Goal: Communication & Community: Share content

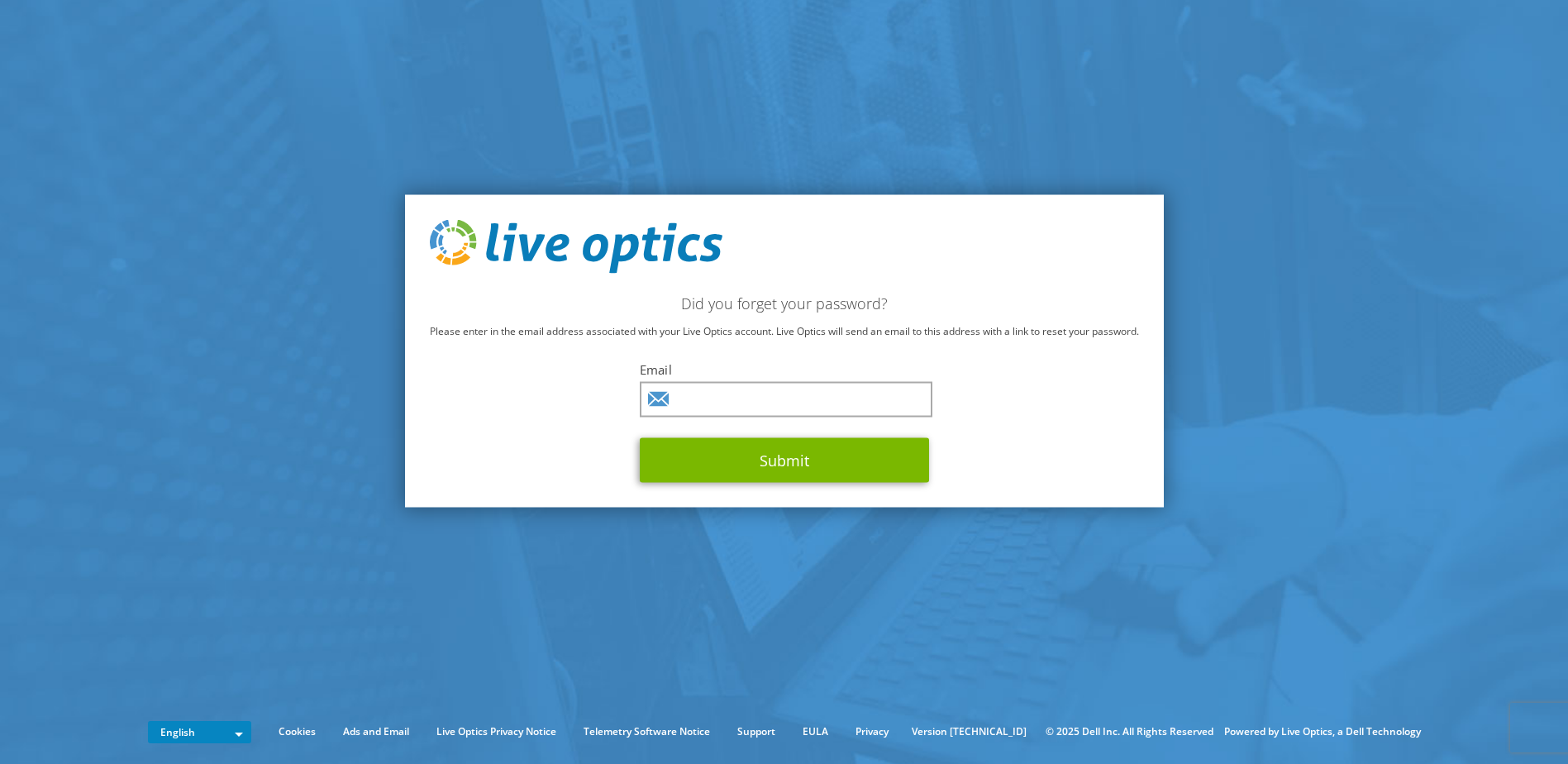
click at [729, 358] on div "Did you forget your password? Please enter in the email address associated with…" at bounding box center [784, 351] width 759 height 313
click at [733, 388] on input "text" at bounding box center [787, 399] width 293 height 36
click at [759, 403] on input "text" at bounding box center [787, 399] width 293 height 36
type input "[PERSON_NAME][EMAIL_ADDRESS][PERSON_NAME][DOMAIN_NAME]"
click at [640, 438] on button "Submit" at bounding box center [785, 460] width 290 height 44
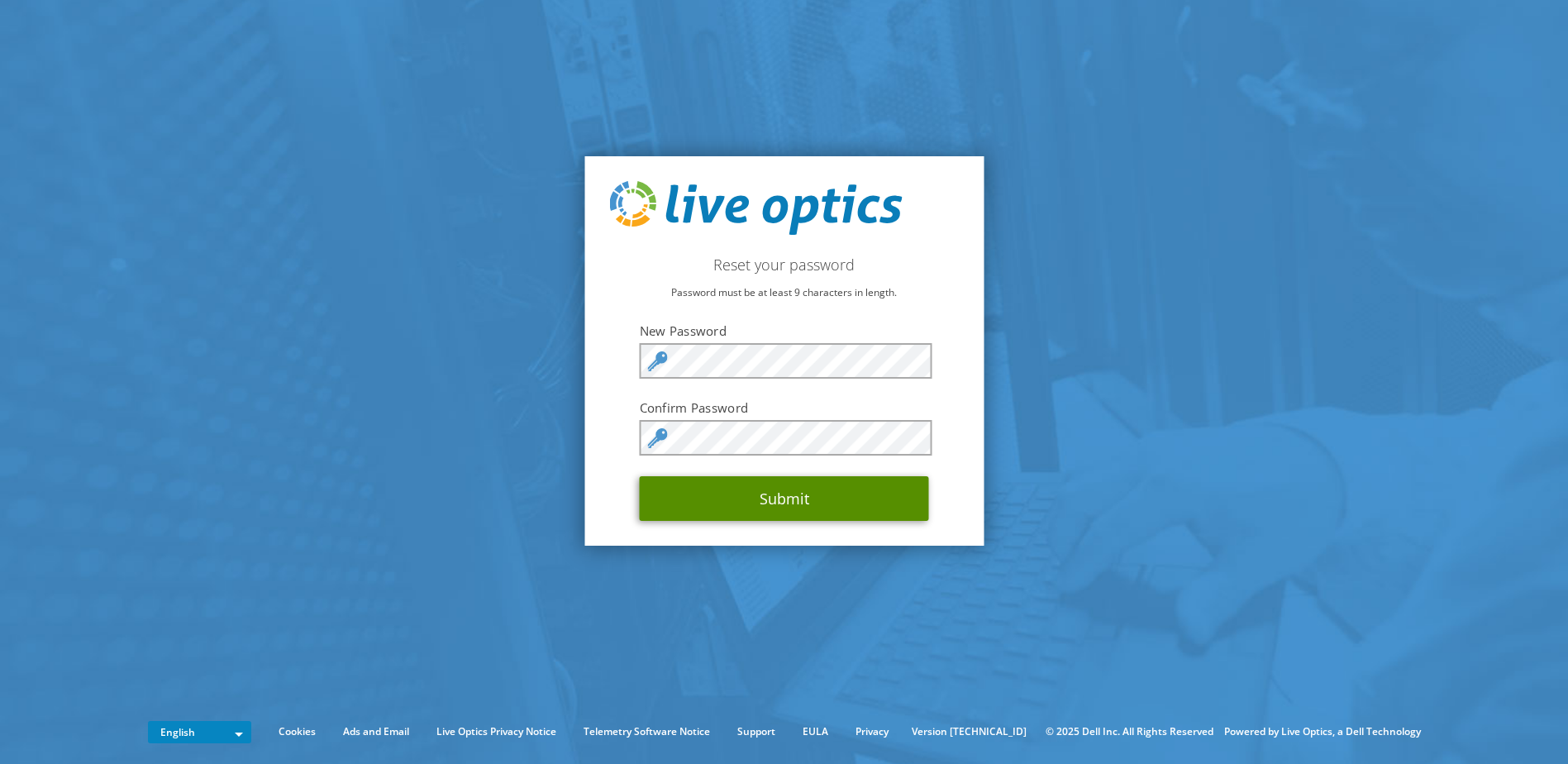
click at [776, 502] on button "Submit" at bounding box center [785, 498] width 290 height 44
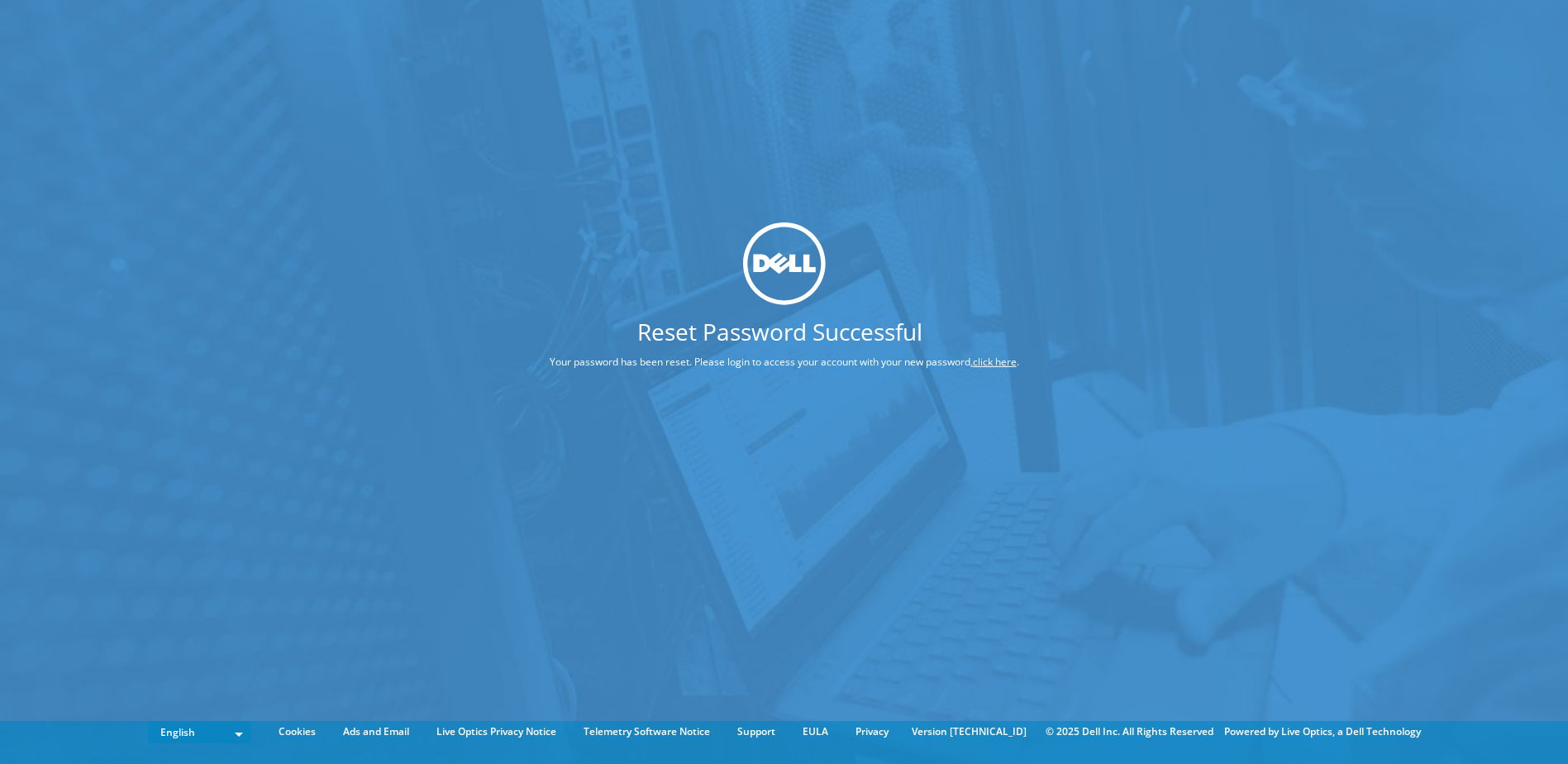
click at [963, 362] on p "Your password has been reset. Please login to access your account with your new…" at bounding box center [784, 362] width 594 height 18
click at [999, 366] on link "click here" at bounding box center [995, 362] width 44 height 14
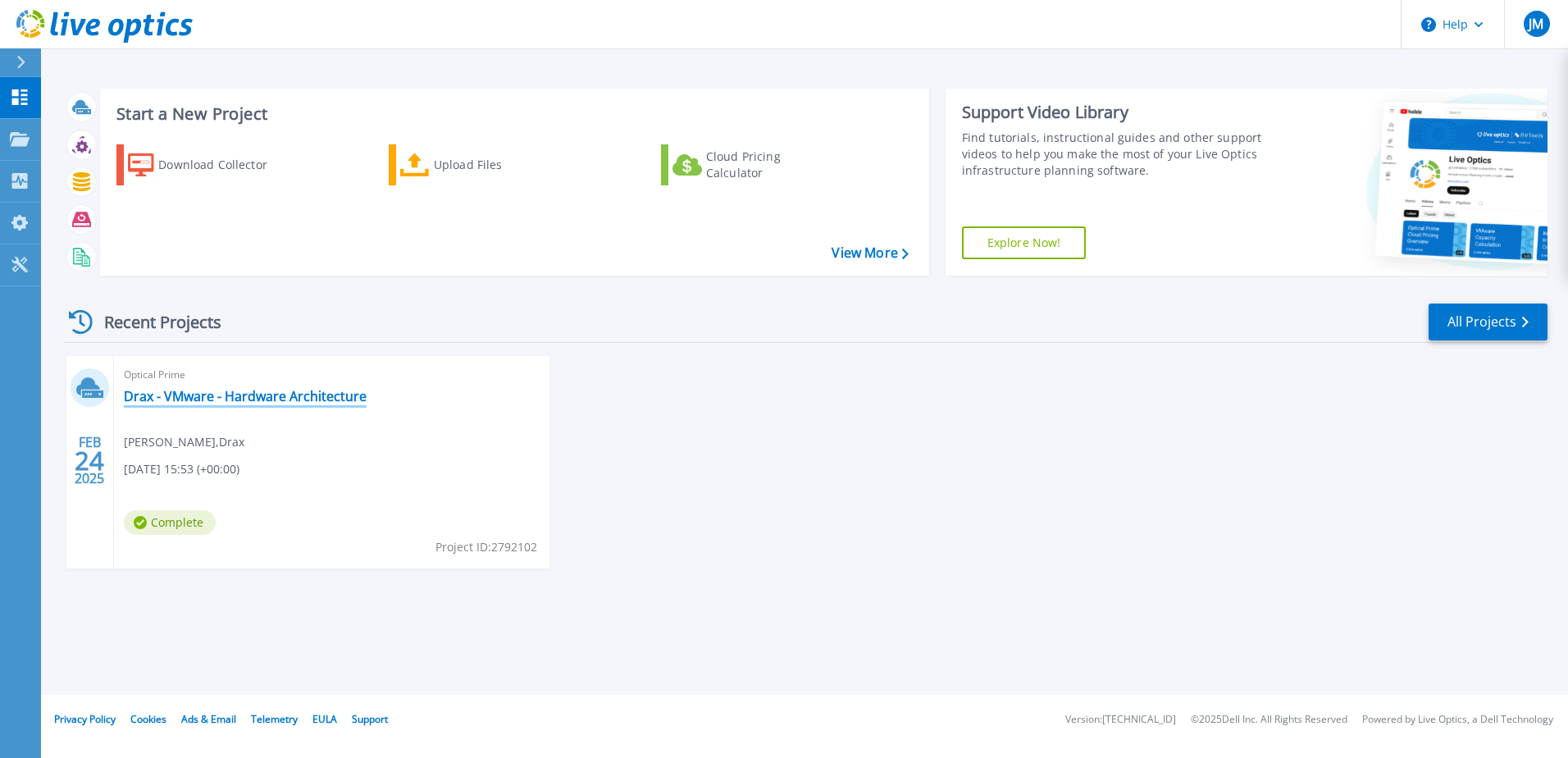
click at [264, 401] on link "Drax - VMware - Hardware Architecture" at bounding box center [245, 395] width 243 height 16
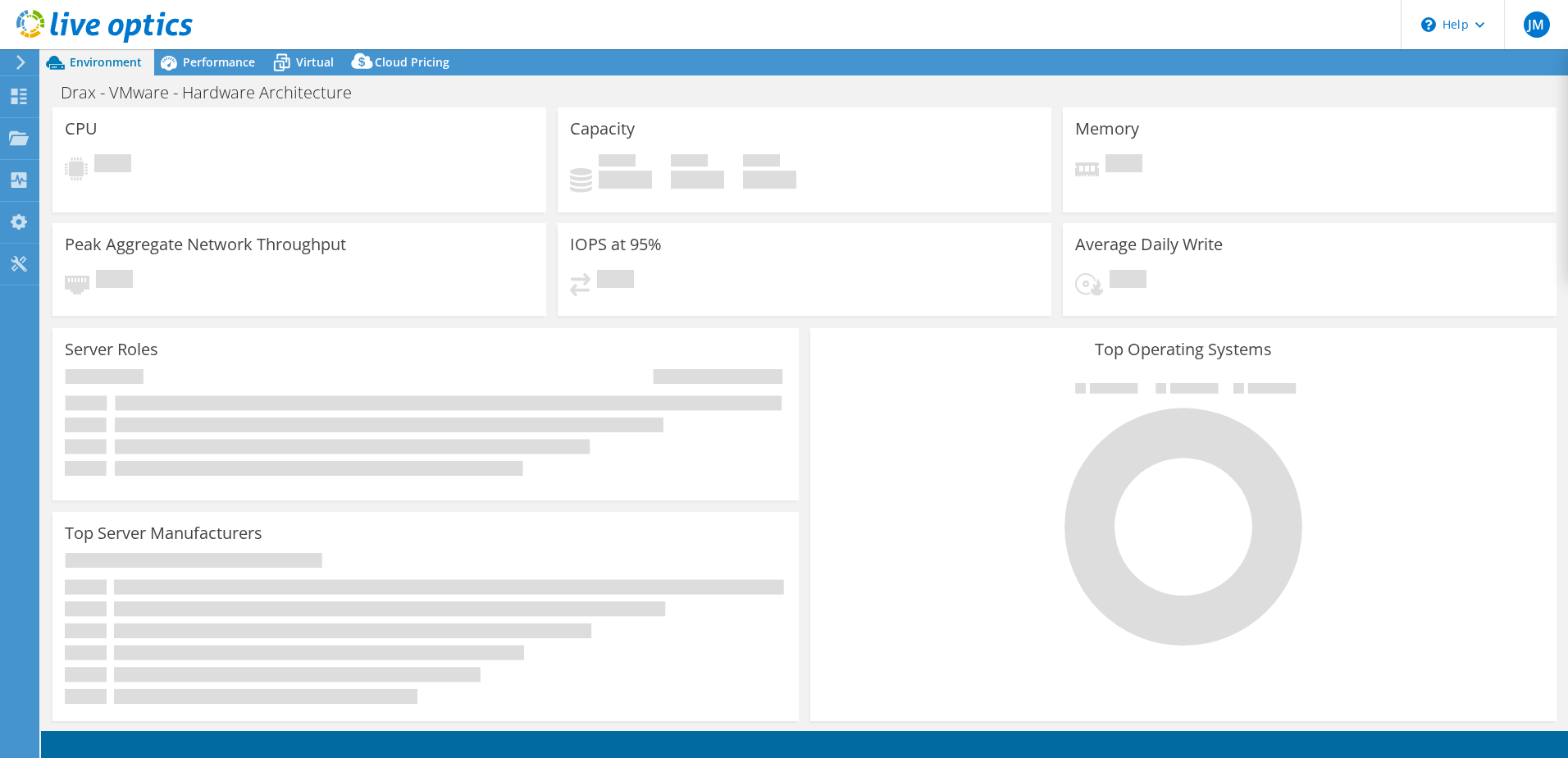
select select "USD"
select select "EULondon"
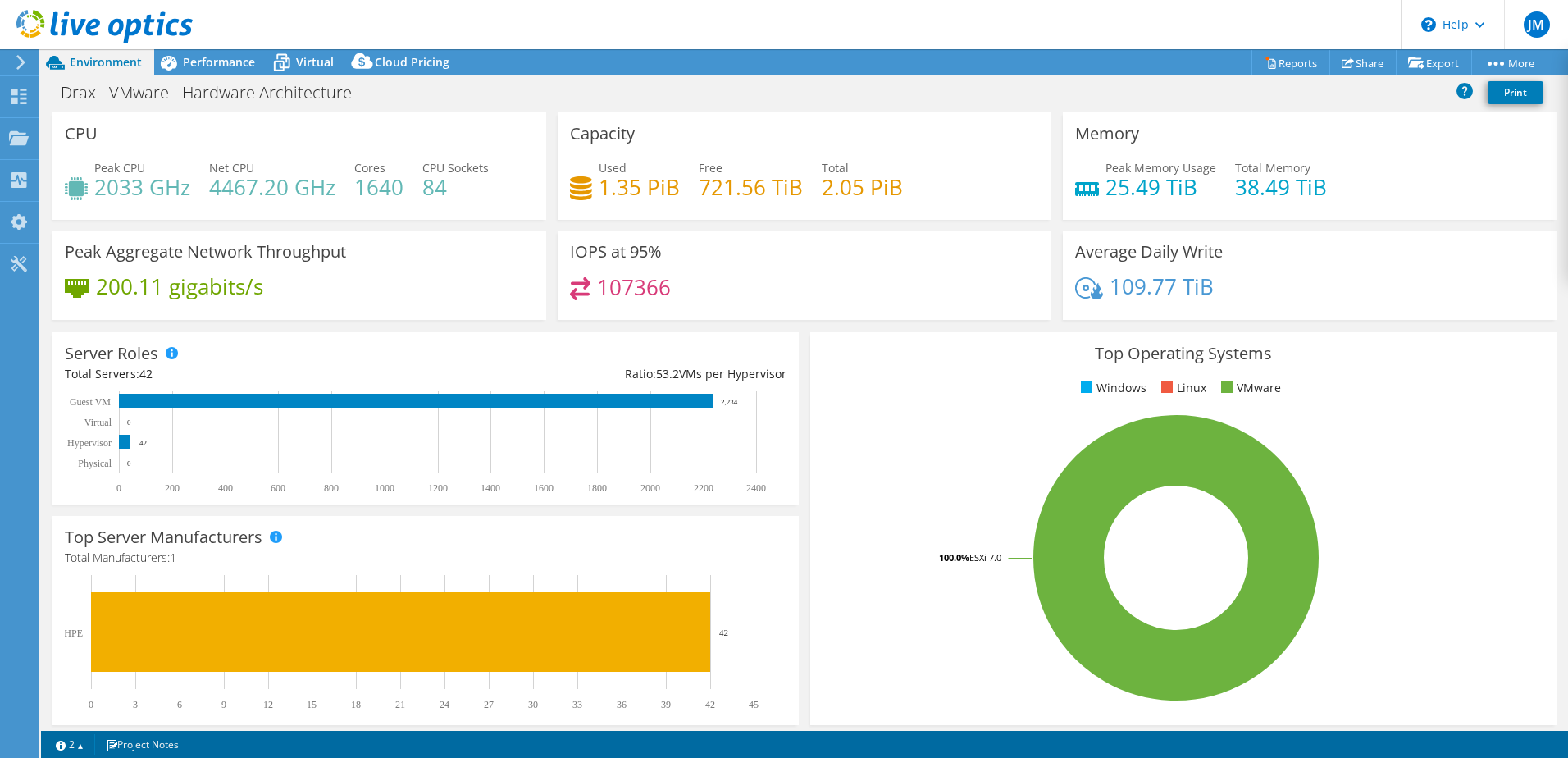
click at [107, 26] on icon at bounding box center [105, 26] width 177 height 34
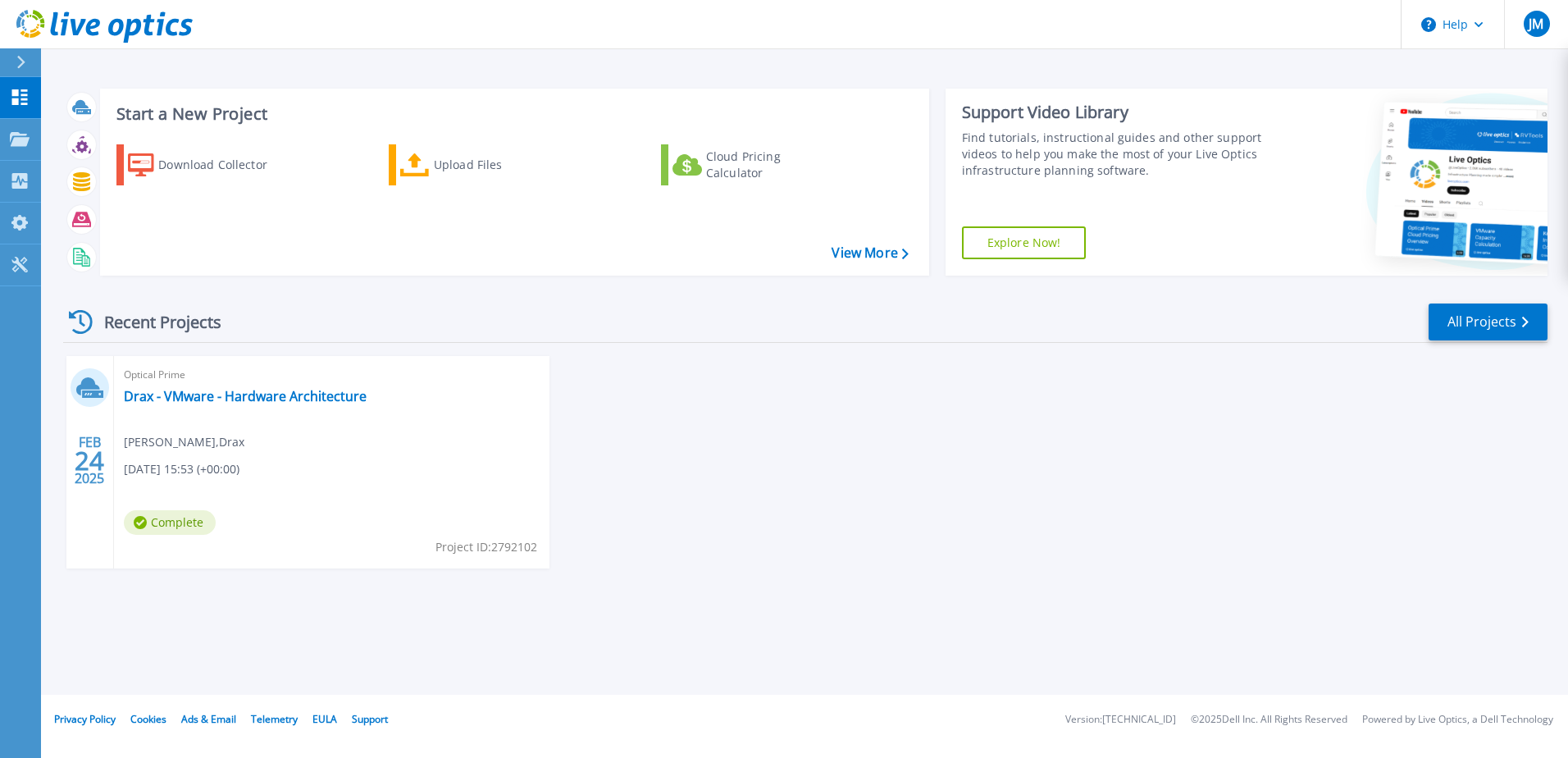
click at [506, 543] on span "Project ID: 2792102" at bounding box center [486, 547] width 102 height 18
drag, startPoint x: 557, startPoint y: 556, endPoint x: 544, endPoint y: 554, distance: 13.2
click at [556, 556] on div "[DATE] Optical Prime Drax - VMware - Hardware Architecture [PERSON_NAME] , Drax…" at bounding box center [799, 478] width 1498 height 245
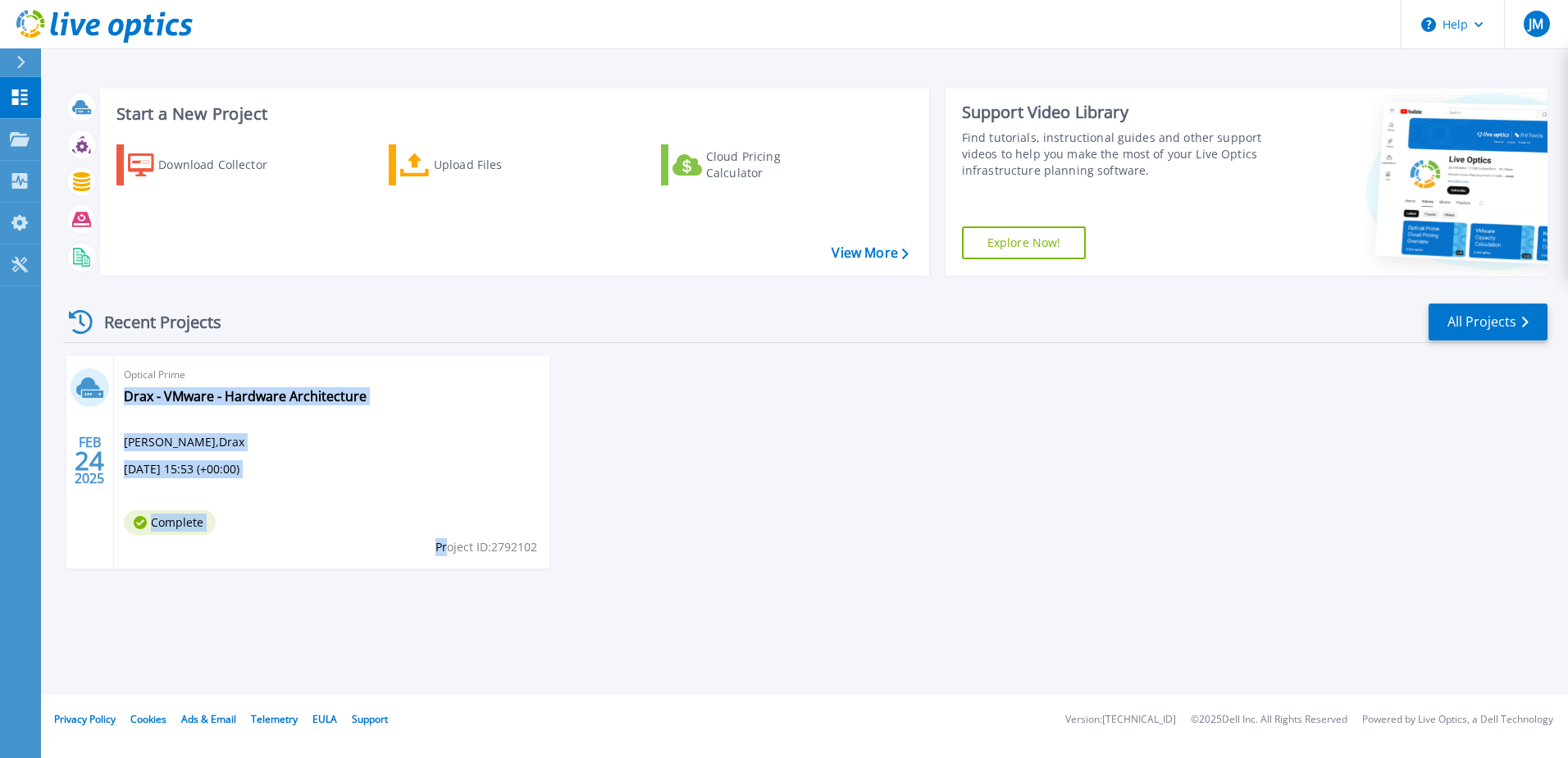
drag, startPoint x: 540, startPoint y: 553, endPoint x: 447, endPoint y: 547, distance: 93.2
click at [447, 547] on div "Optical Prime Drax - VMware - Hardware Architecture [PERSON_NAME] , Drax [DATE]…" at bounding box center [331, 461] width 435 height 212
click at [447, 547] on span "Project ID: 2792102" at bounding box center [486, 547] width 102 height 18
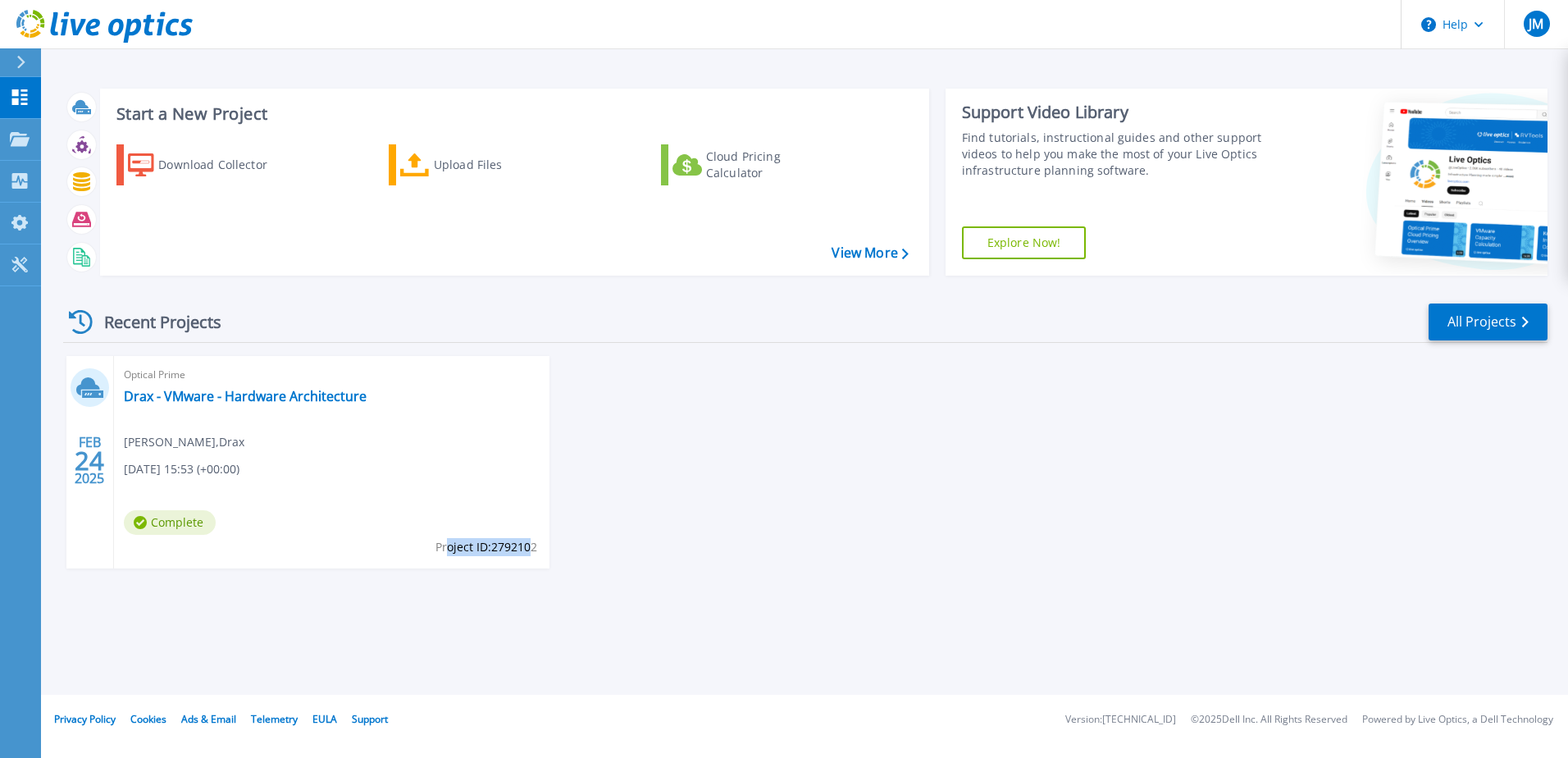
drag, startPoint x: 444, startPoint y: 547, endPoint x: 530, endPoint y: 548, distance: 86.0
click at [530, 548] on span "Project ID: 2792102" at bounding box center [486, 547] width 102 height 18
drag, startPoint x: 530, startPoint y: 548, endPoint x: 445, endPoint y: 549, distance: 85.0
click at [445, 549] on span "Project ID: 2792102" at bounding box center [486, 547] width 102 height 18
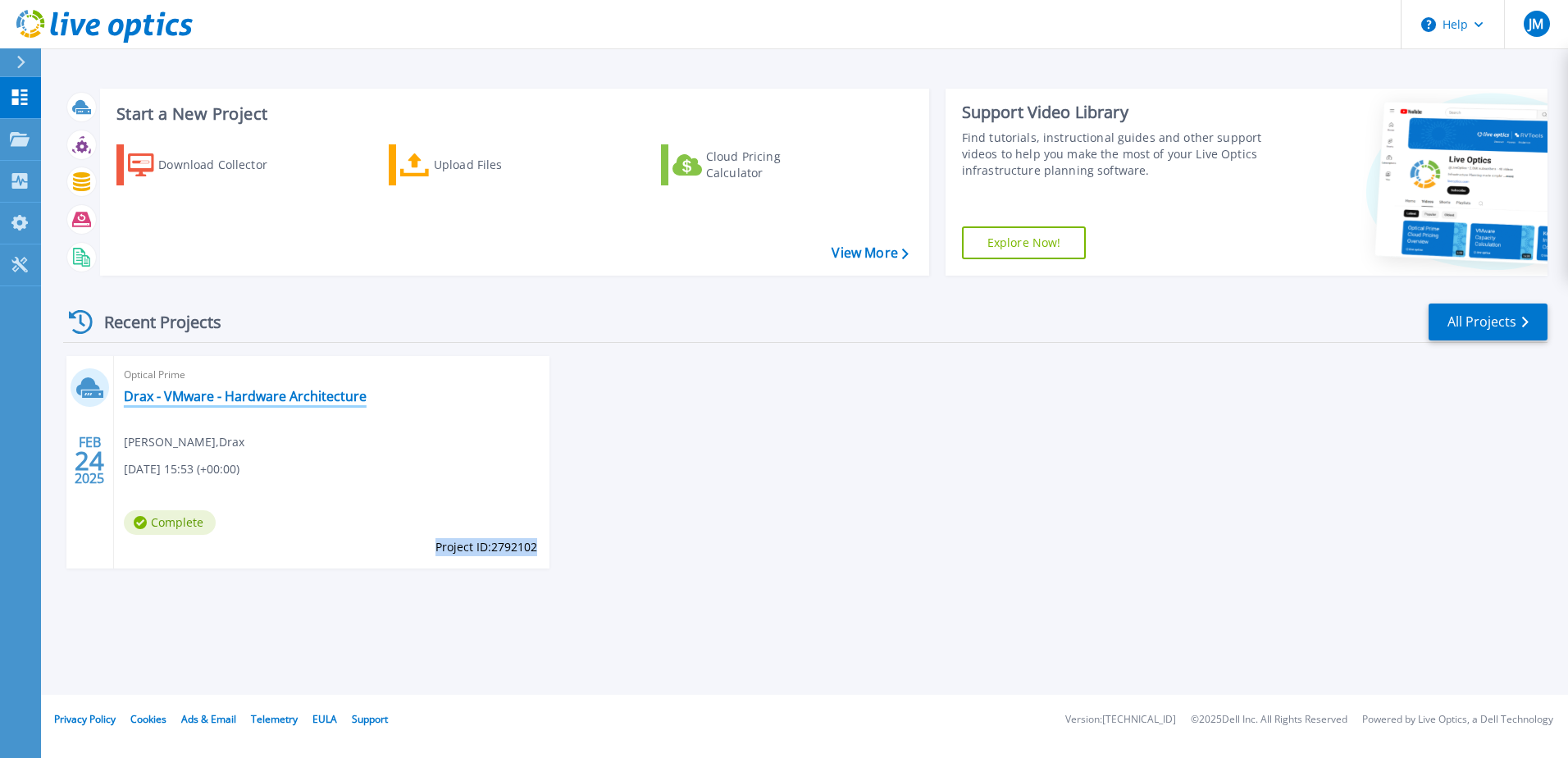
click at [285, 399] on link "Drax - VMware - Hardware Architecture" at bounding box center [245, 395] width 243 height 16
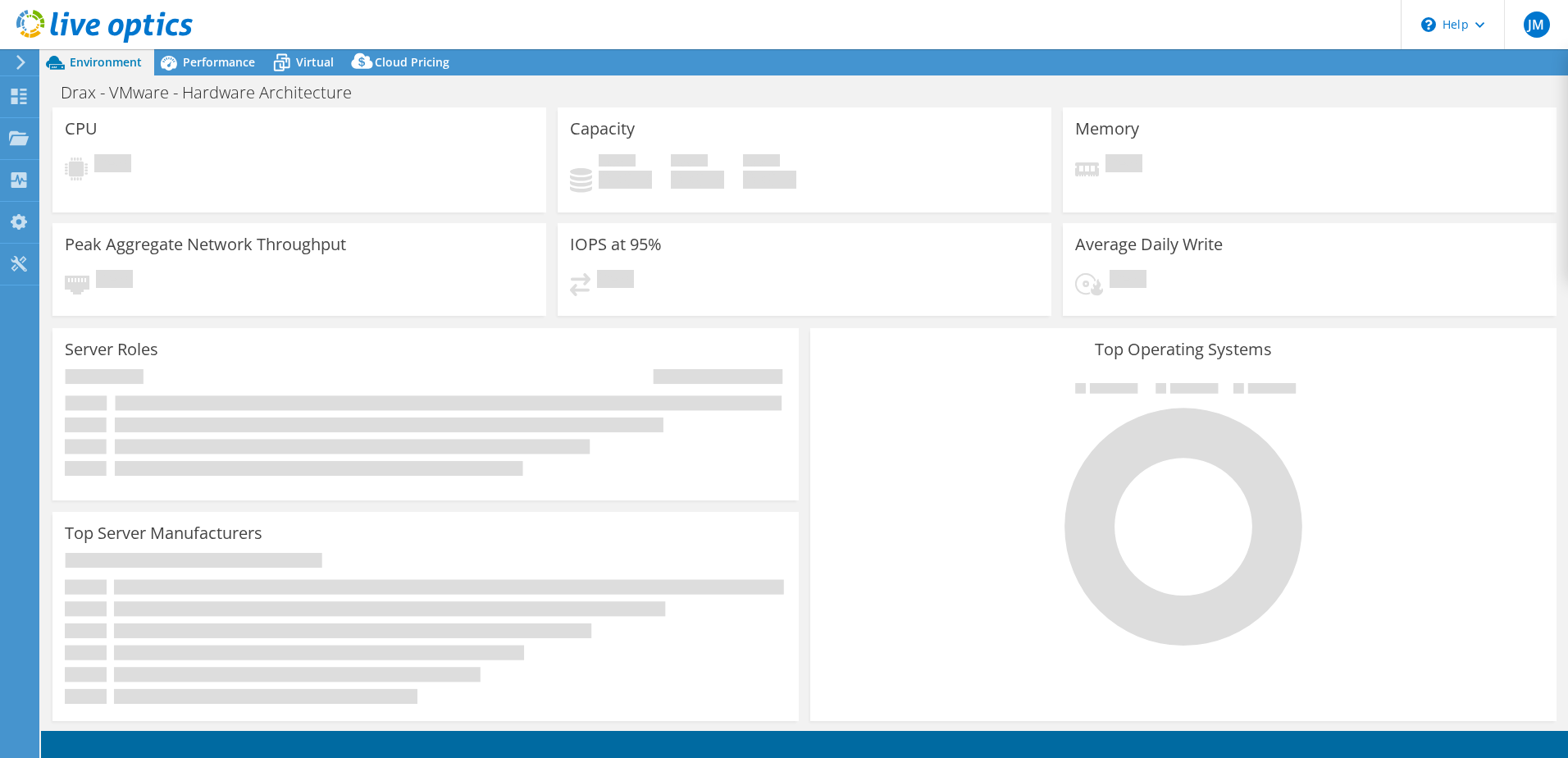
select select "EULondon"
select select "USD"
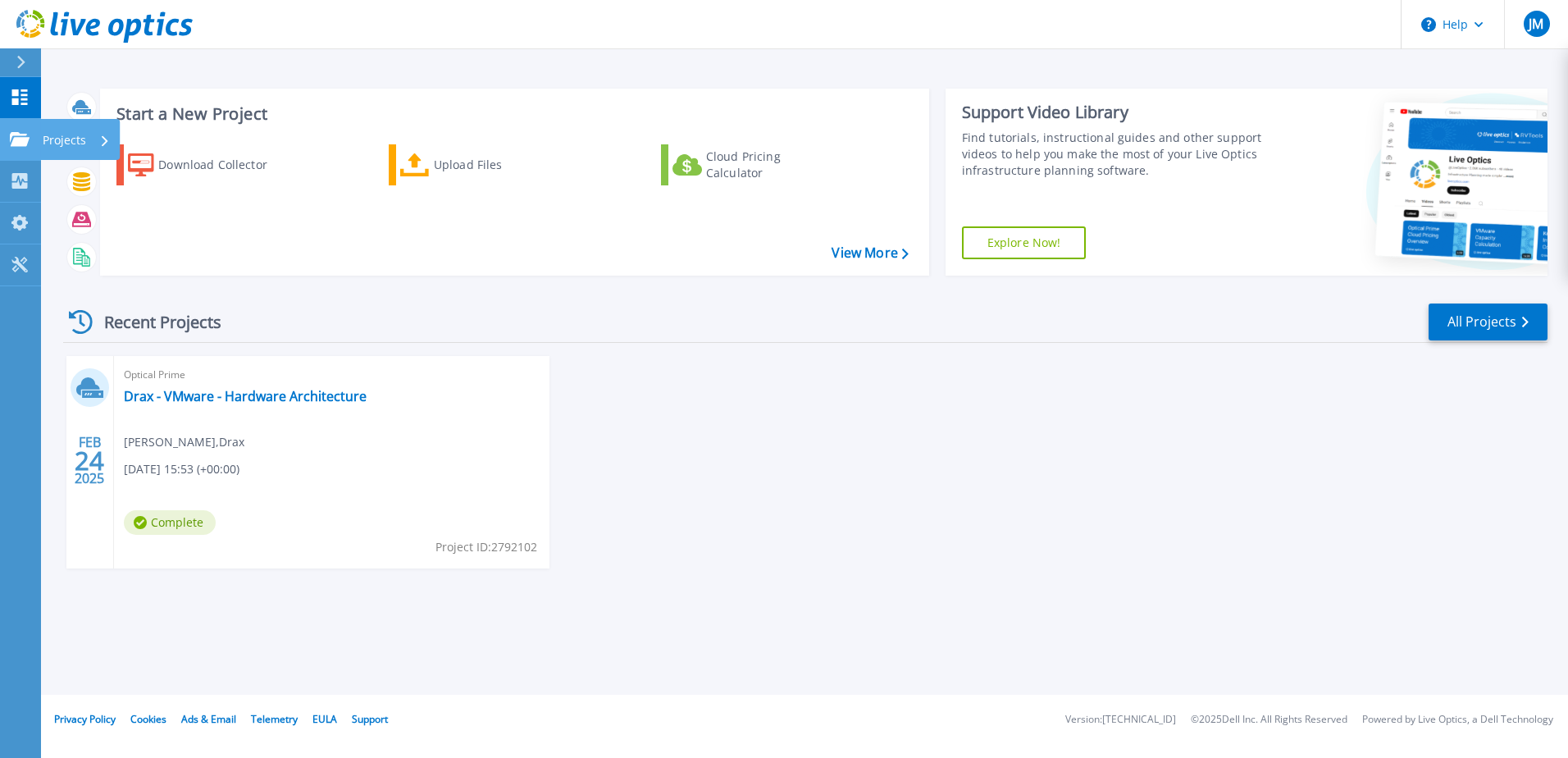
click at [40, 149] on div "Projects" at bounding box center [80, 138] width 80 height 41
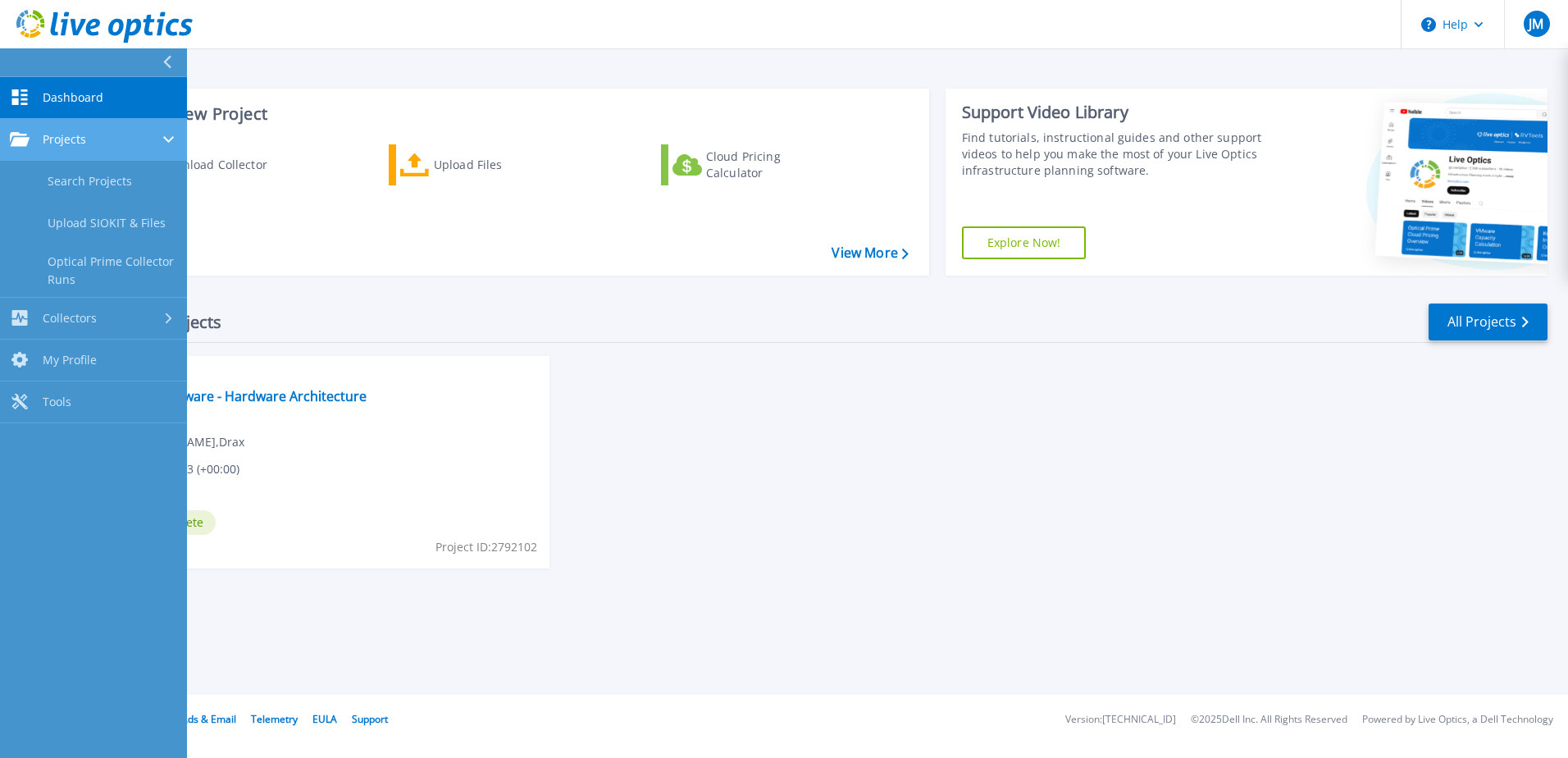
click at [112, 145] on div "Projects" at bounding box center [93, 139] width 167 height 15
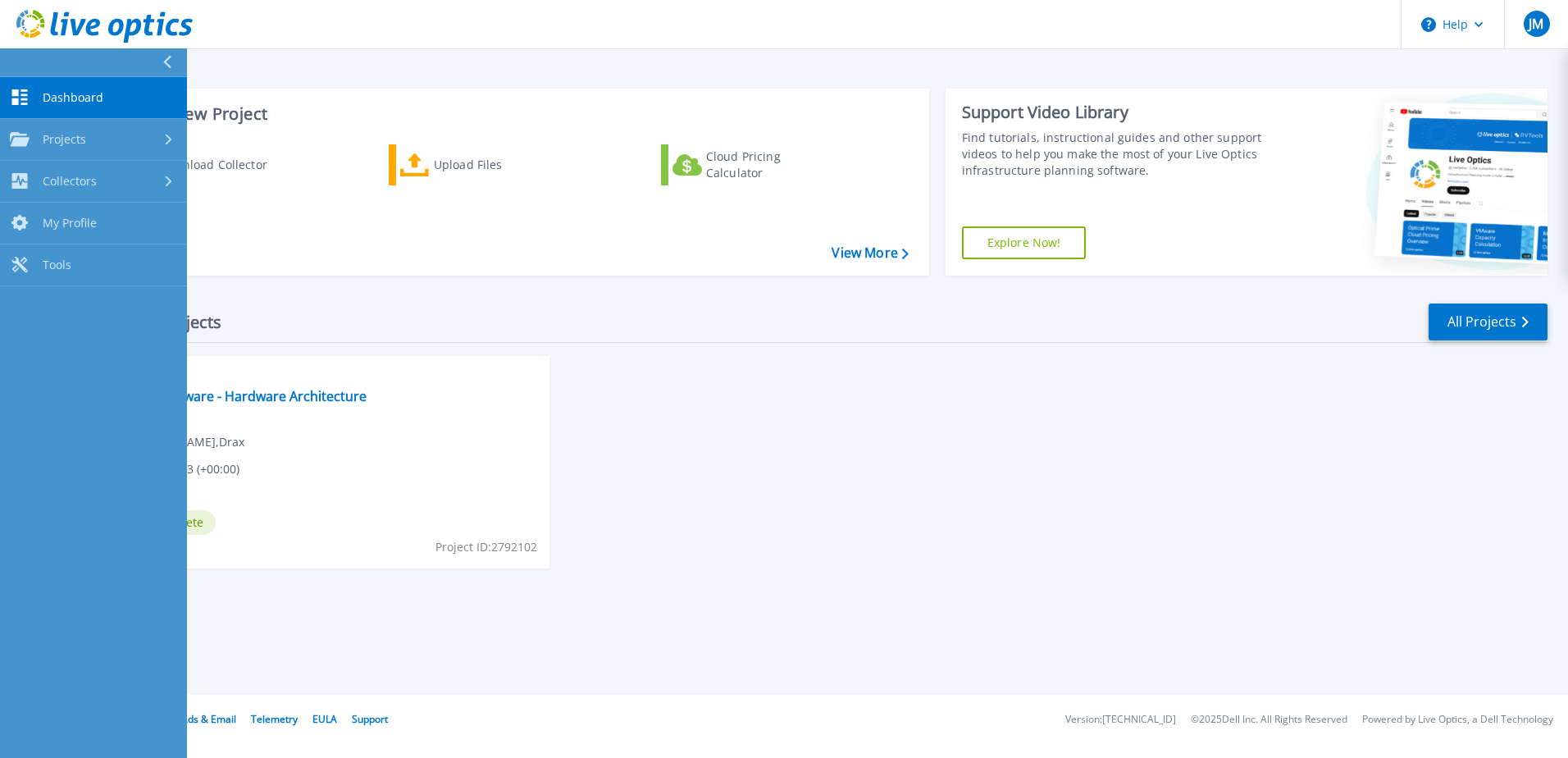
click at [370, 513] on div "Optical Prime Drax - VMware - Hardware Architecture [PERSON_NAME] , Drax [DATE]…" at bounding box center [331, 461] width 435 height 212
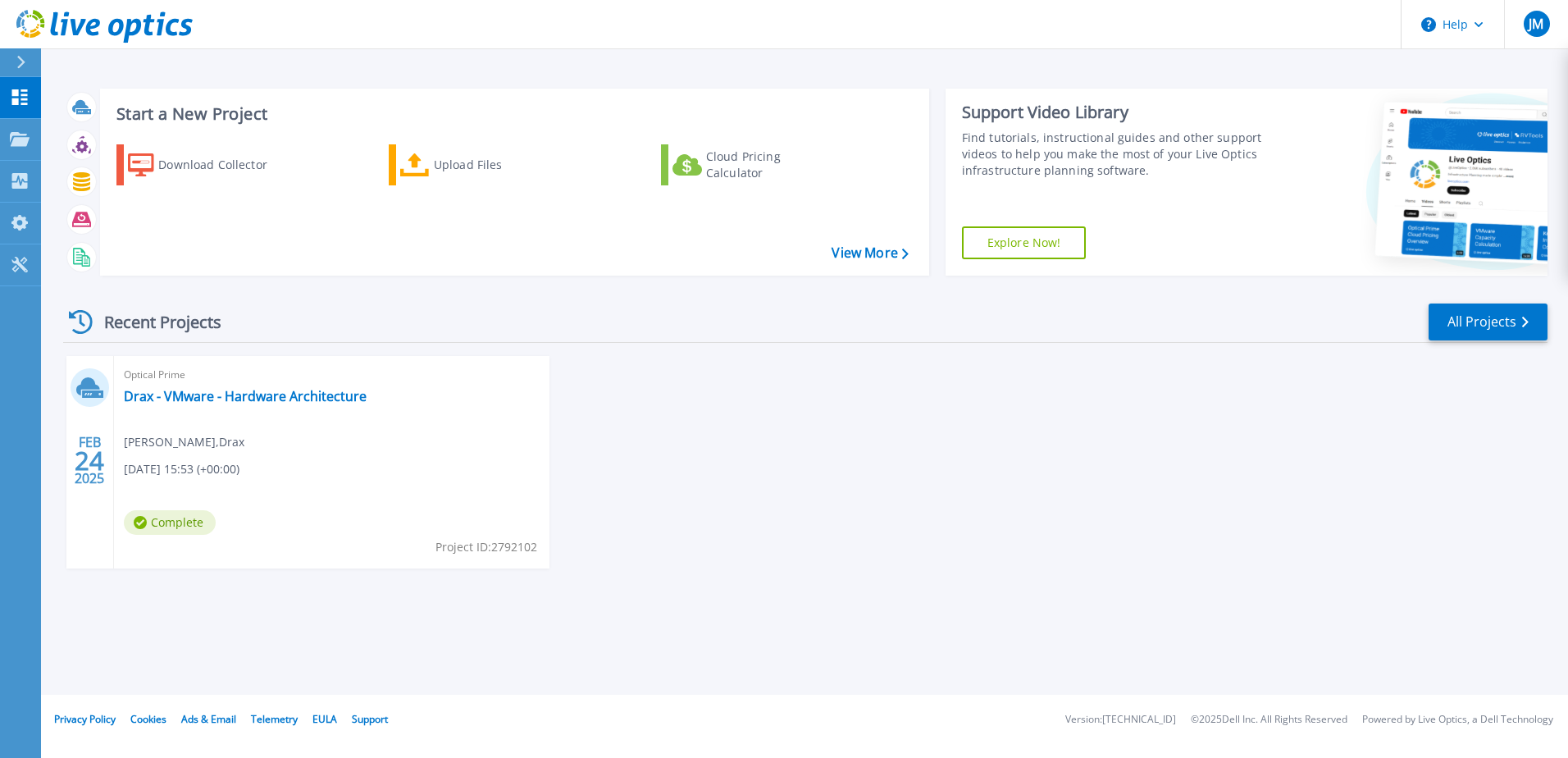
click at [286, 385] on div "Optical Prime Drax - VMware - Hardware Architecture James Mundy , Drax 02/24/20…" at bounding box center [331, 461] width 435 height 212
click at [283, 397] on link "Drax - VMware - Hardware Architecture" at bounding box center [245, 395] width 243 height 16
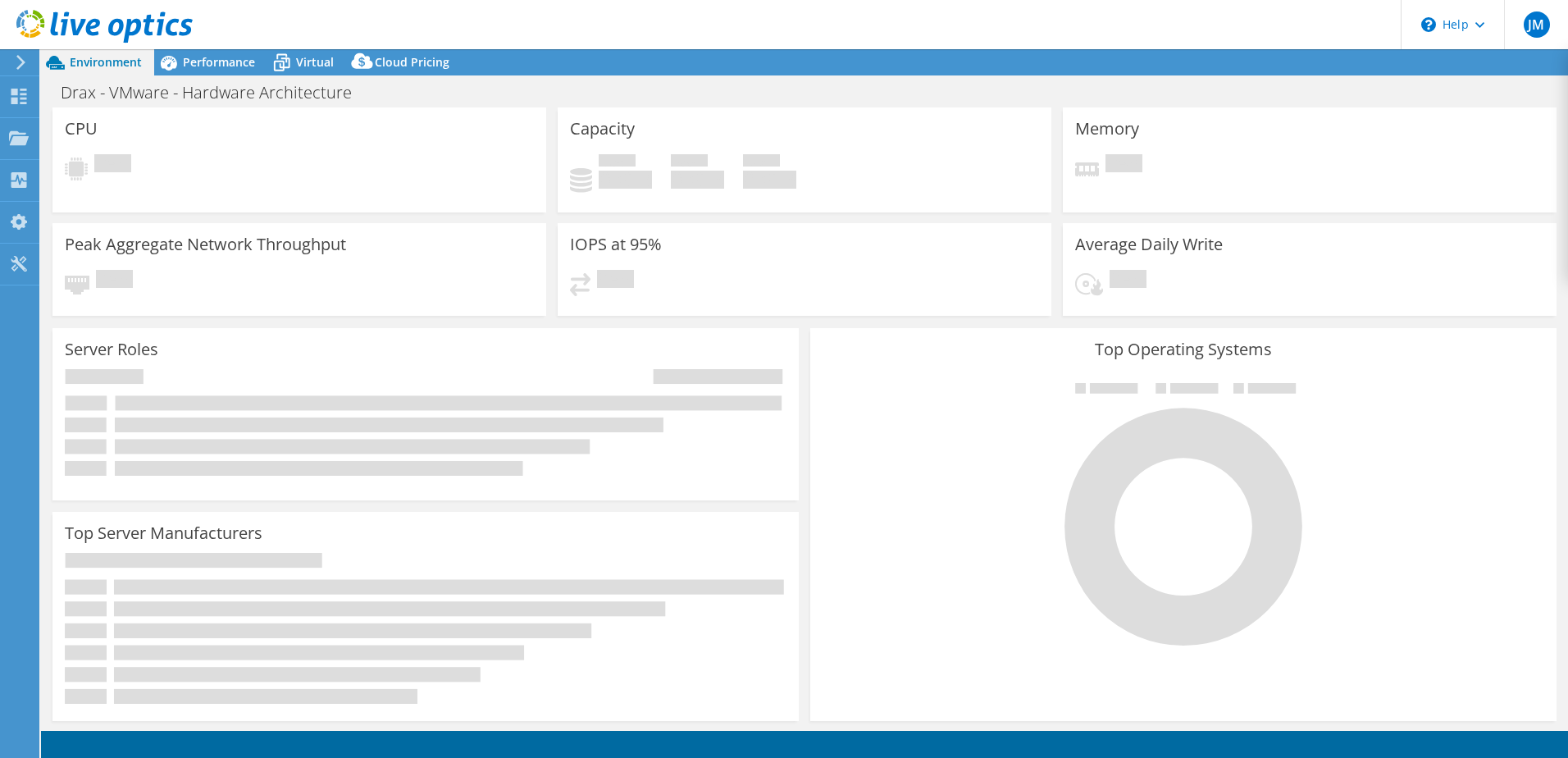
select select "EULondon"
select select "USD"
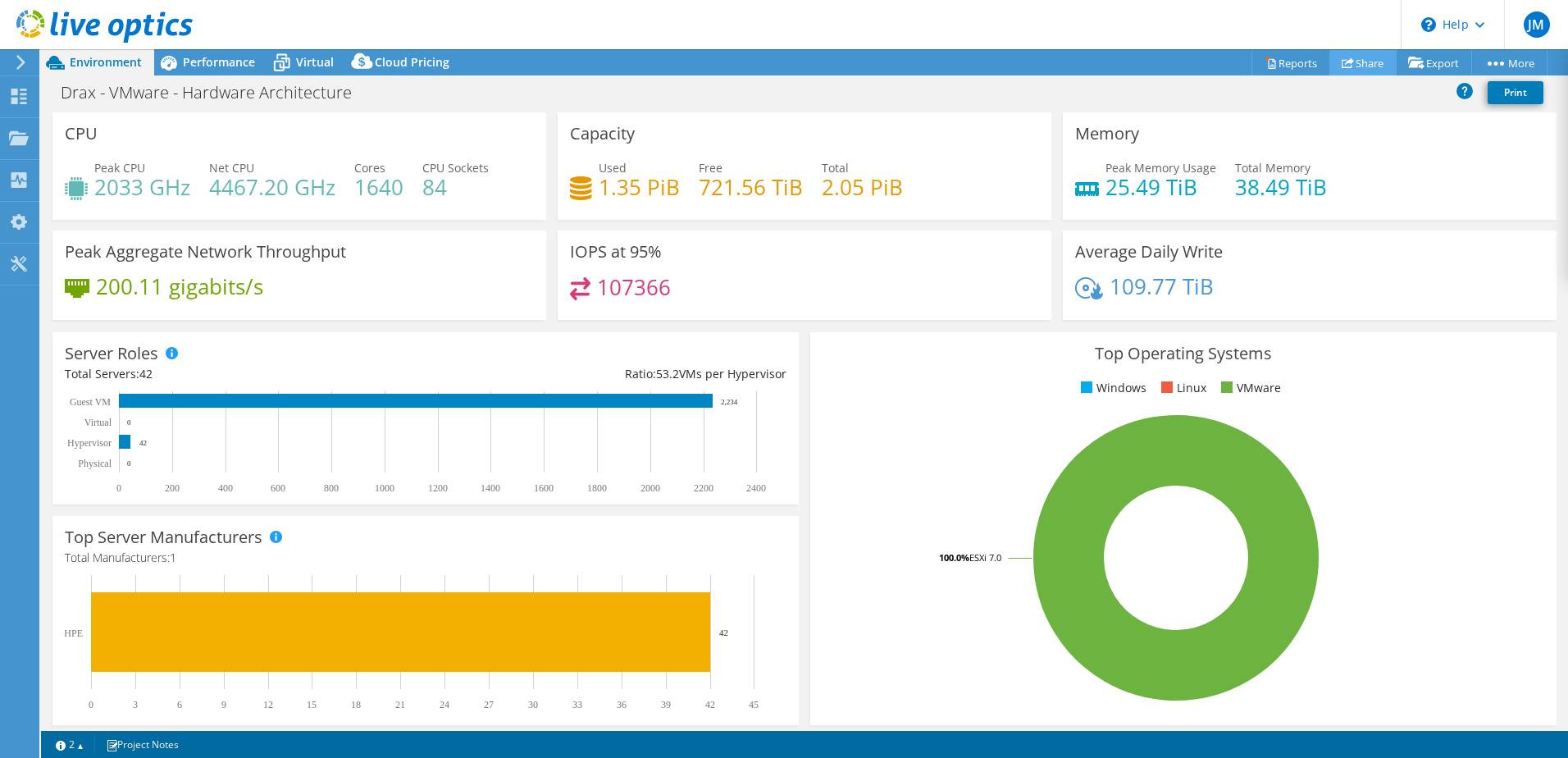
click at [1353, 67] on link "Share" at bounding box center [1363, 62] width 67 height 25
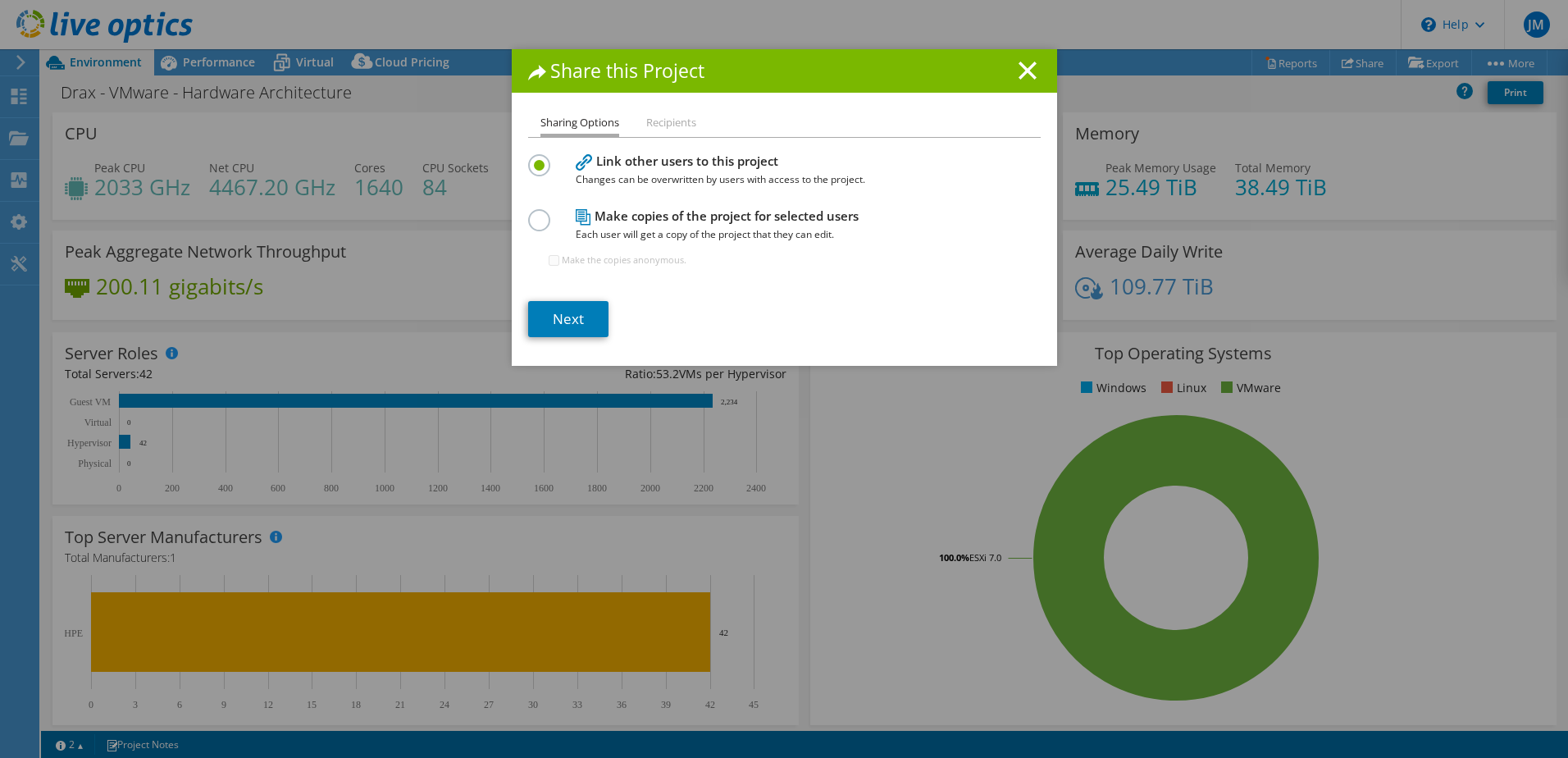
click at [661, 121] on li "Recipients" at bounding box center [672, 124] width 50 height 21
click at [601, 124] on li "Sharing Options" at bounding box center [580, 125] width 79 height 23
click at [562, 322] on link "Next" at bounding box center [568, 319] width 80 height 36
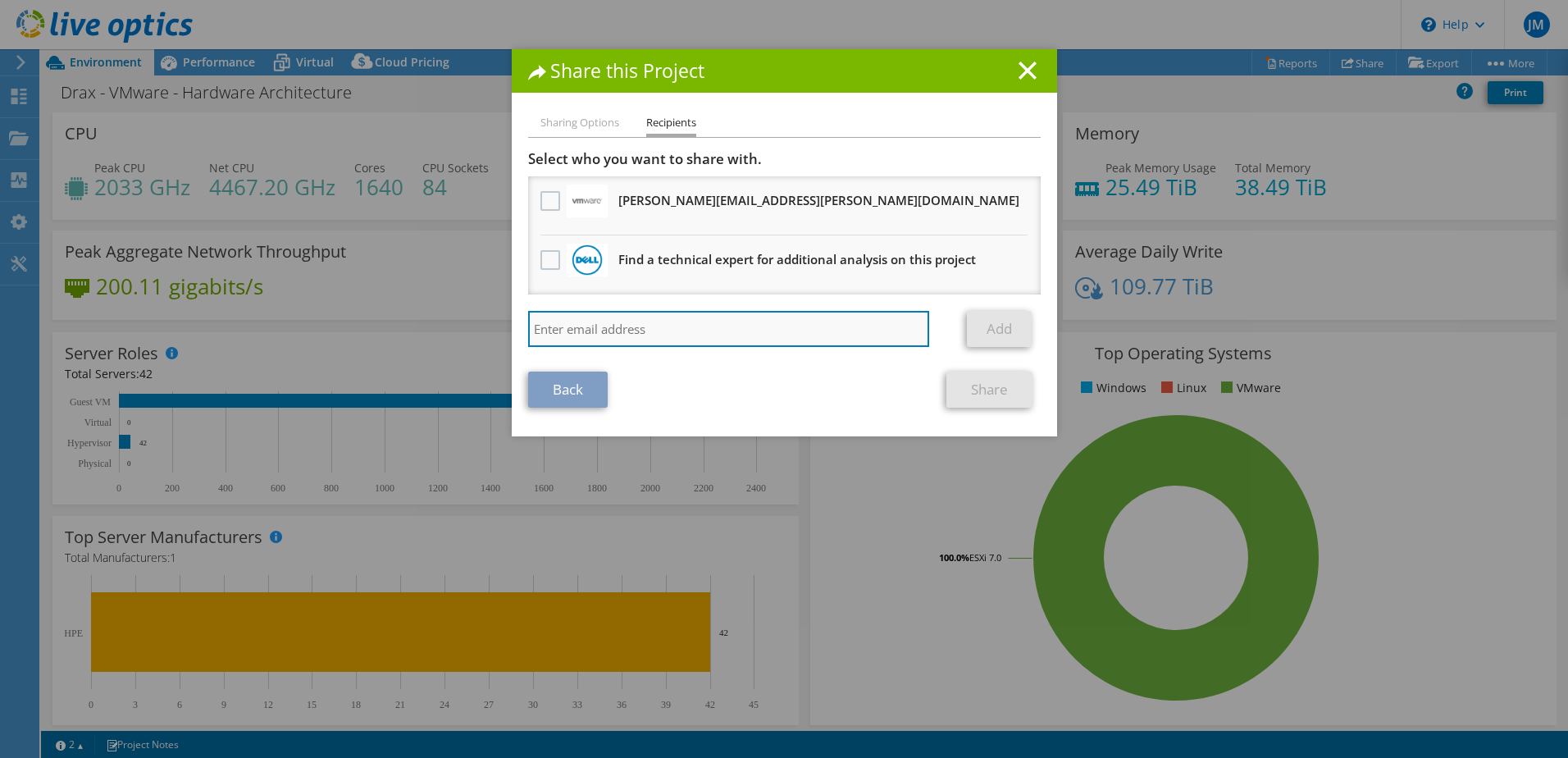
click at [655, 338] on input "search" at bounding box center [729, 329] width 402 height 36
click at [783, 318] on input "search" at bounding box center [729, 329] width 402 height 36
paste input "[EMAIL_ADDRESS][DOMAIN_NAME]"
type input "[EMAIL_ADDRESS][DOMAIN_NAME]"
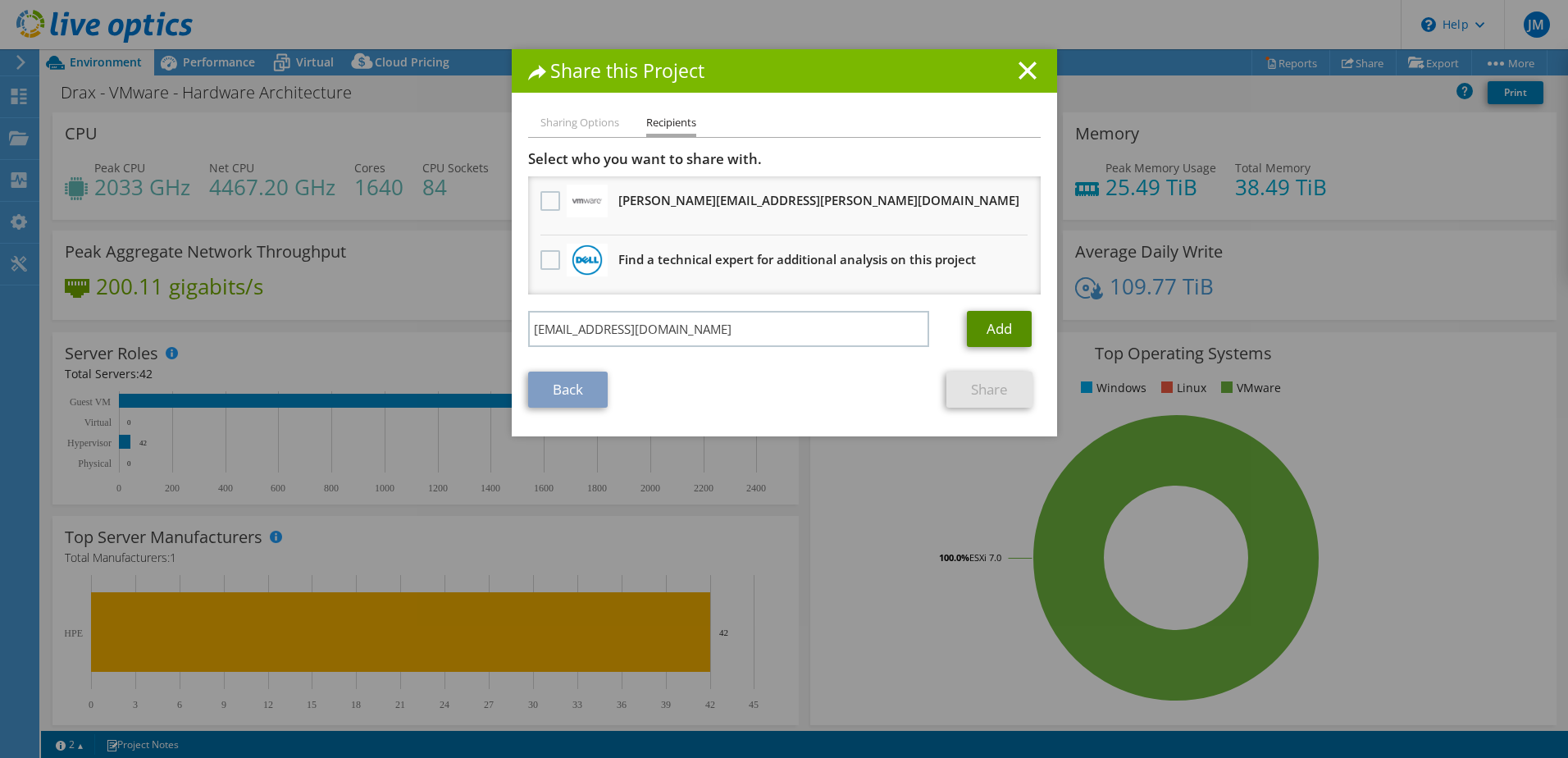
click at [983, 333] on link "Add" at bounding box center [999, 329] width 65 height 36
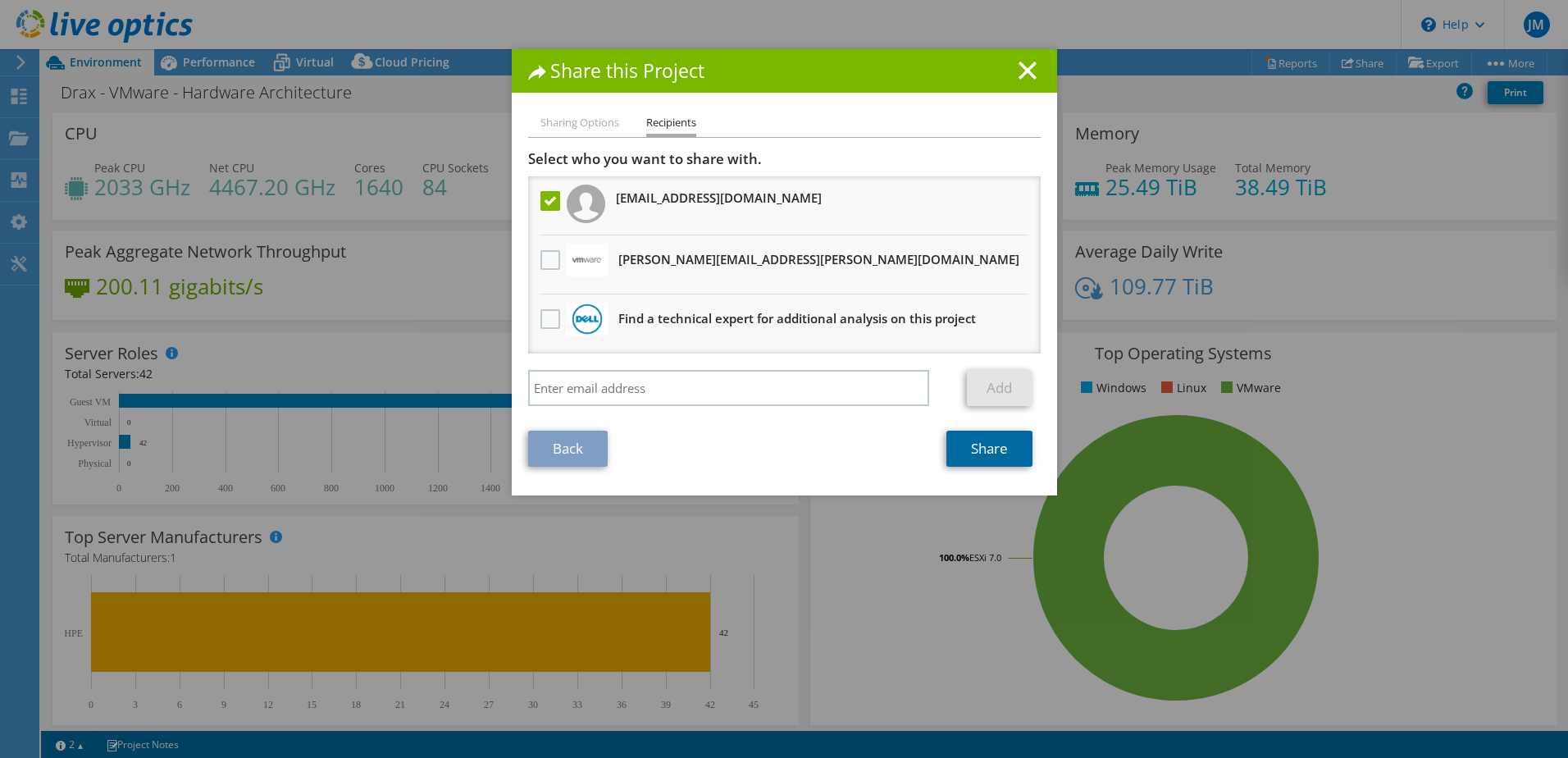
click at [986, 452] on link "Share" at bounding box center [990, 449] width 87 height 36
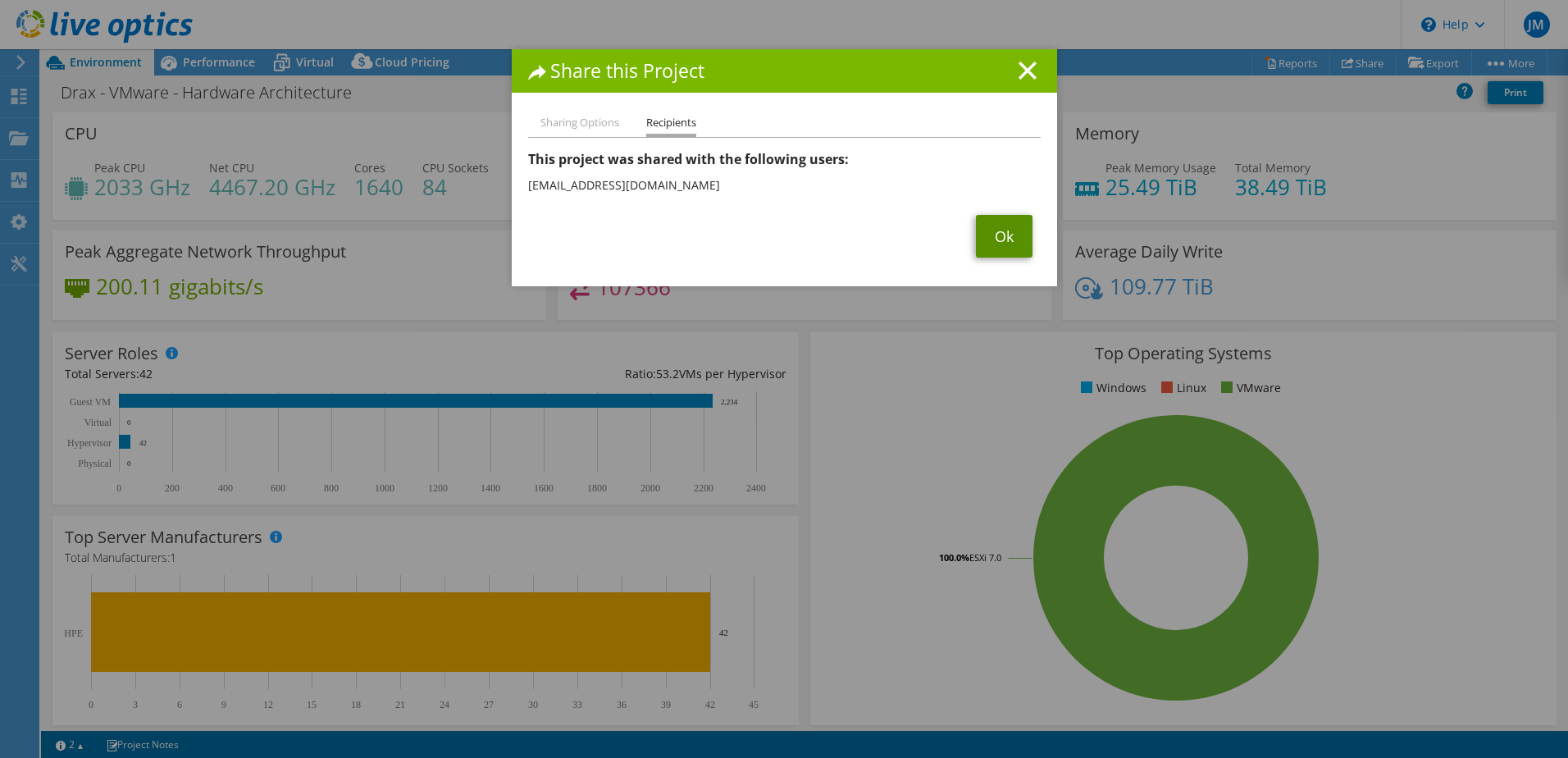
click at [1015, 240] on link "Ok" at bounding box center [1004, 235] width 56 height 42
